Goal: Book appointment/travel/reservation

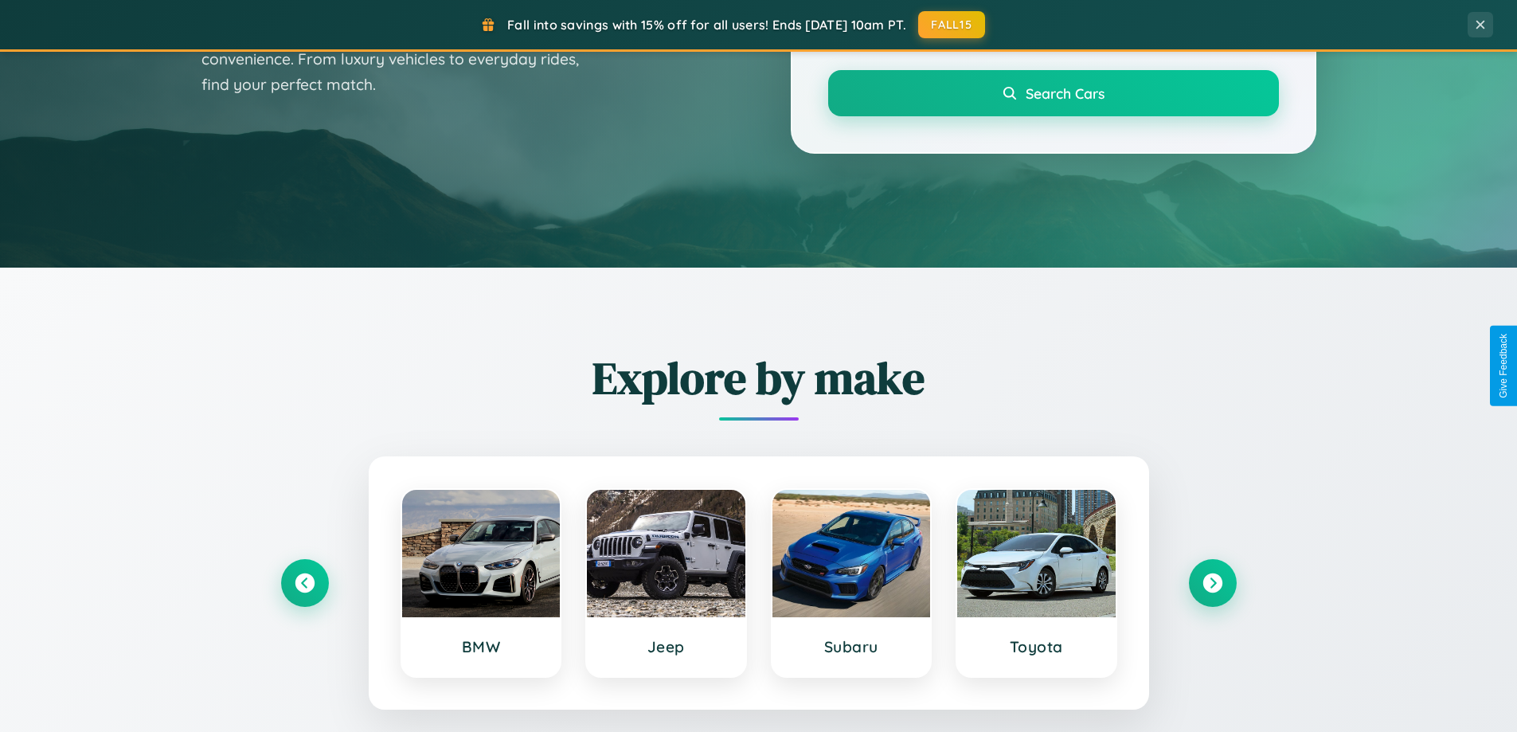
scroll to position [1096, 0]
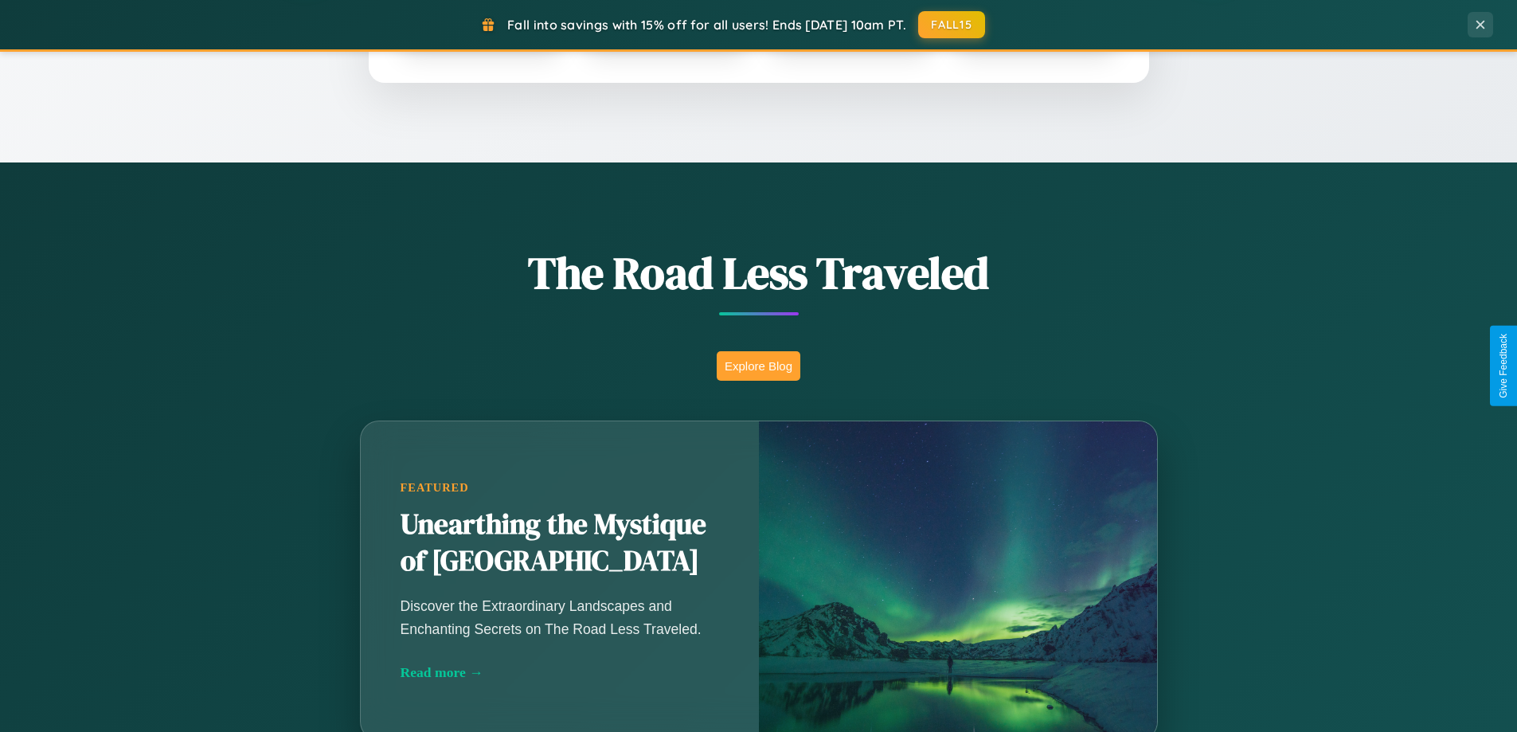
click at [758, 365] on button "Explore Blog" at bounding box center [759, 365] width 84 height 29
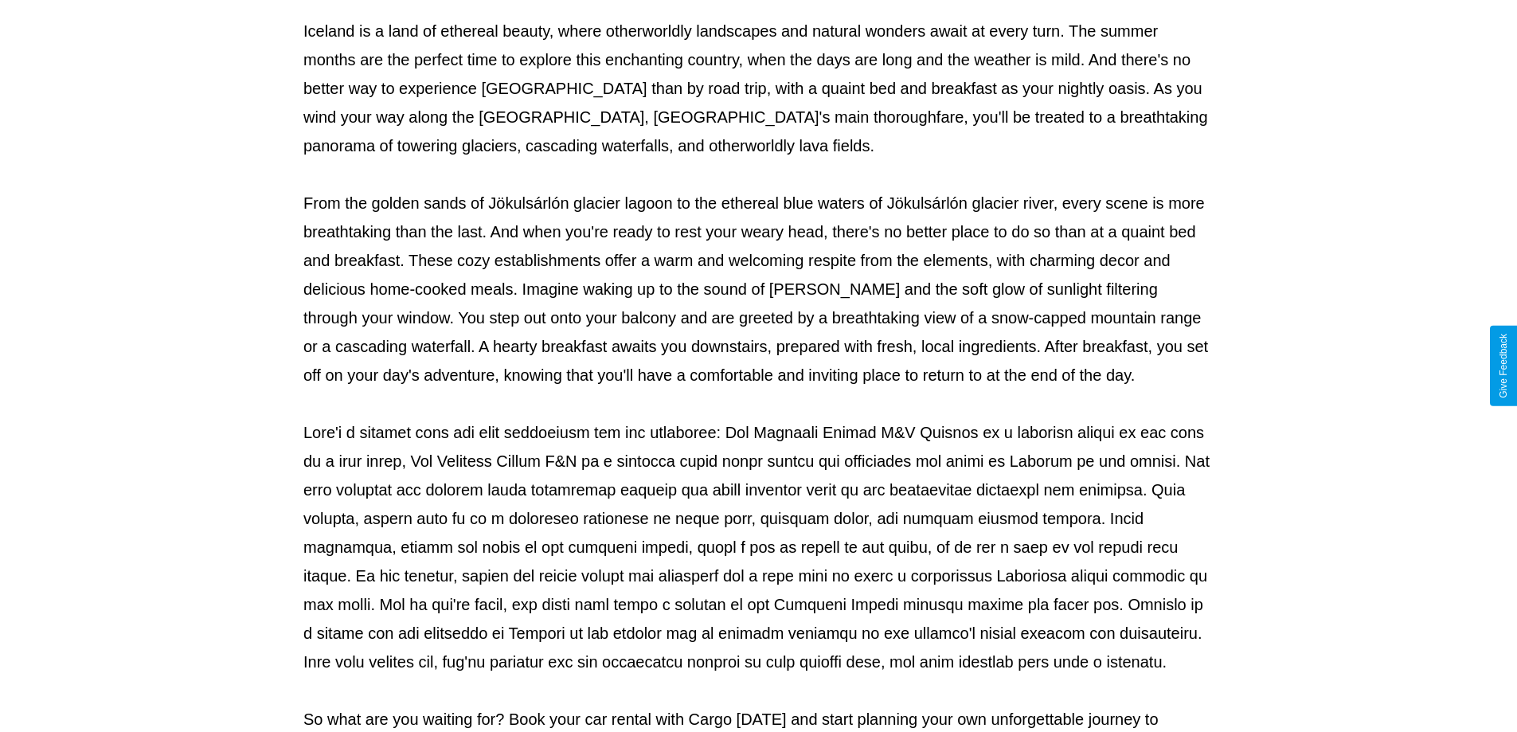
scroll to position [515, 0]
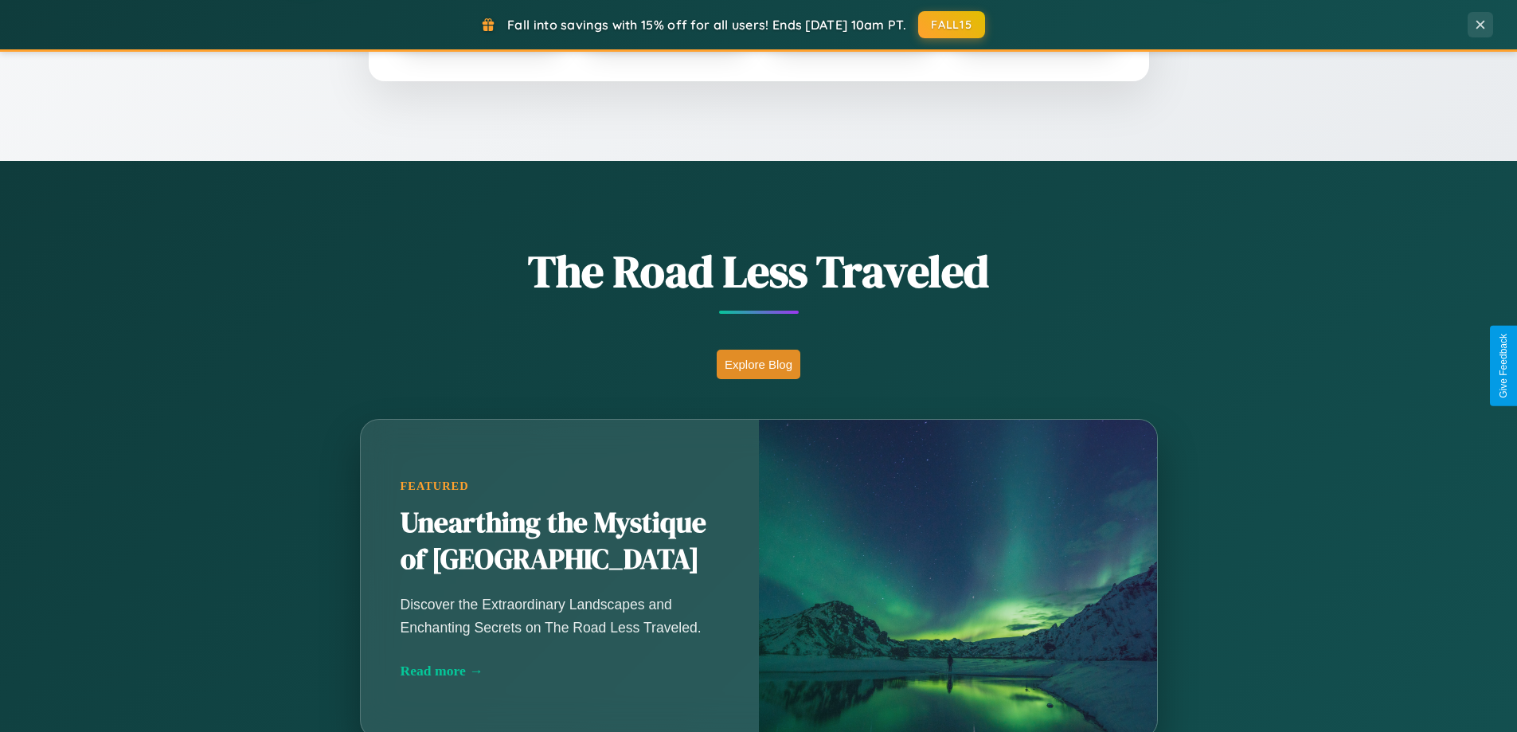
scroll to position [2558, 0]
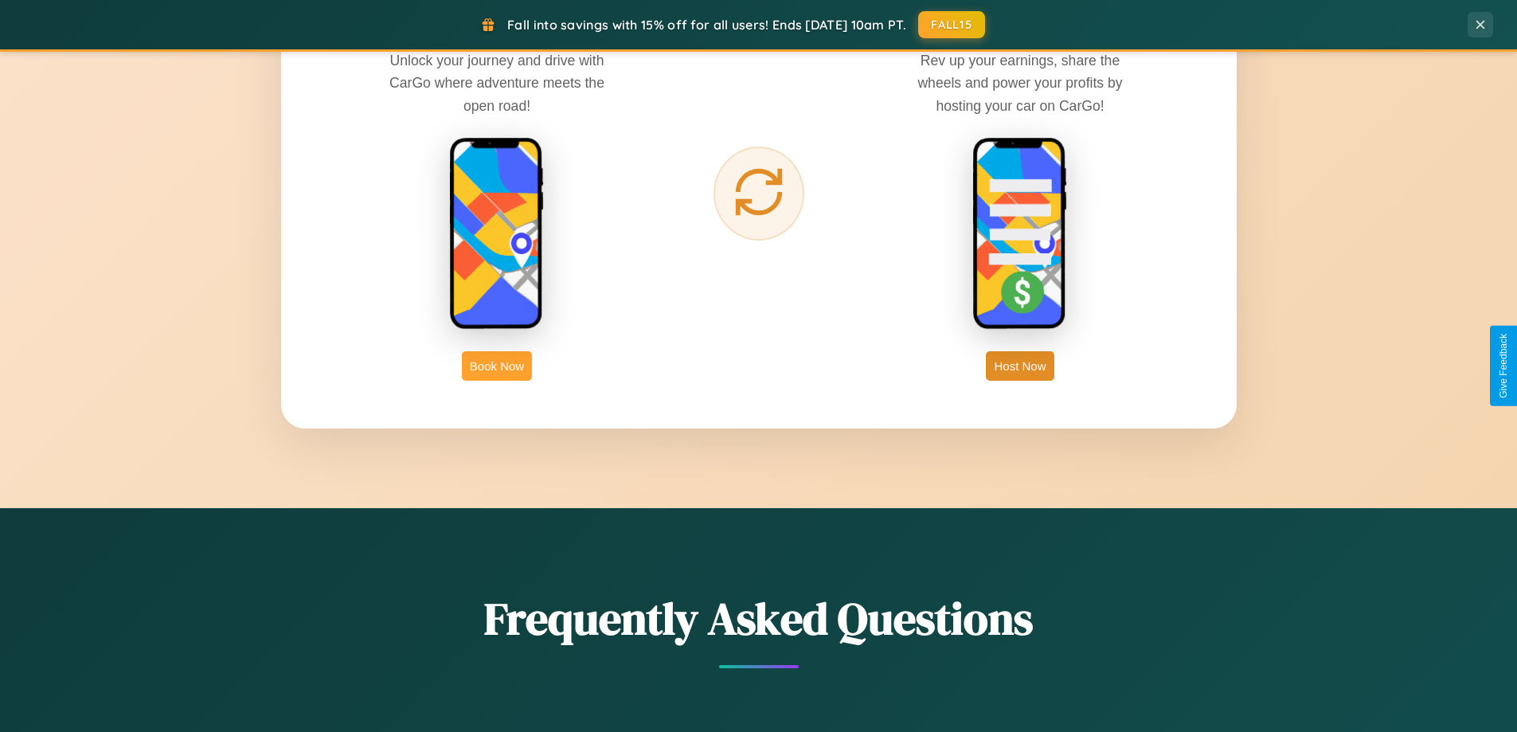
click at [497, 365] on button "Book Now" at bounding box center [497, 365] width 70 height 29
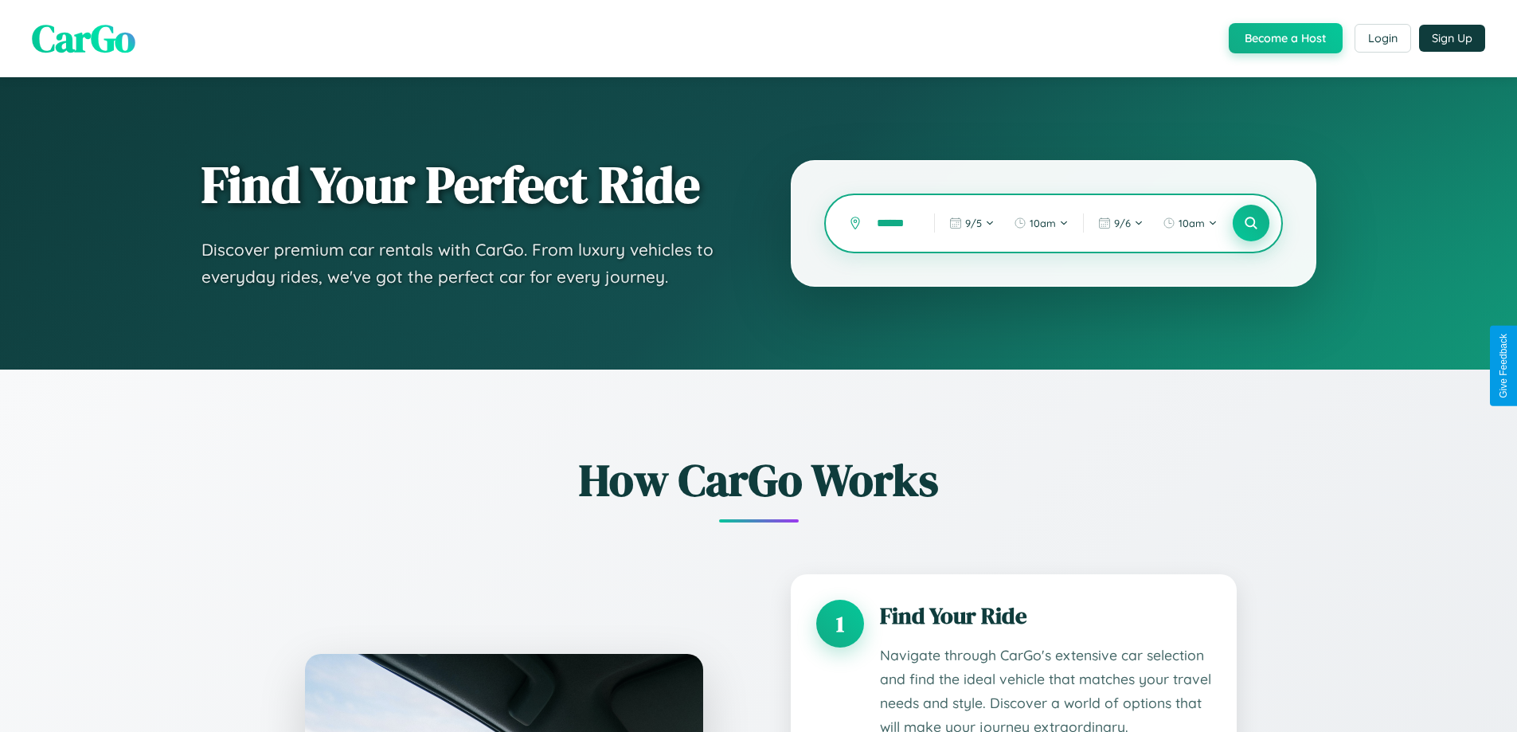
type input "******"
click at [1250, 223] on icon at bounding box center [1250, 223] width 15 height 15
